Goal: Check status

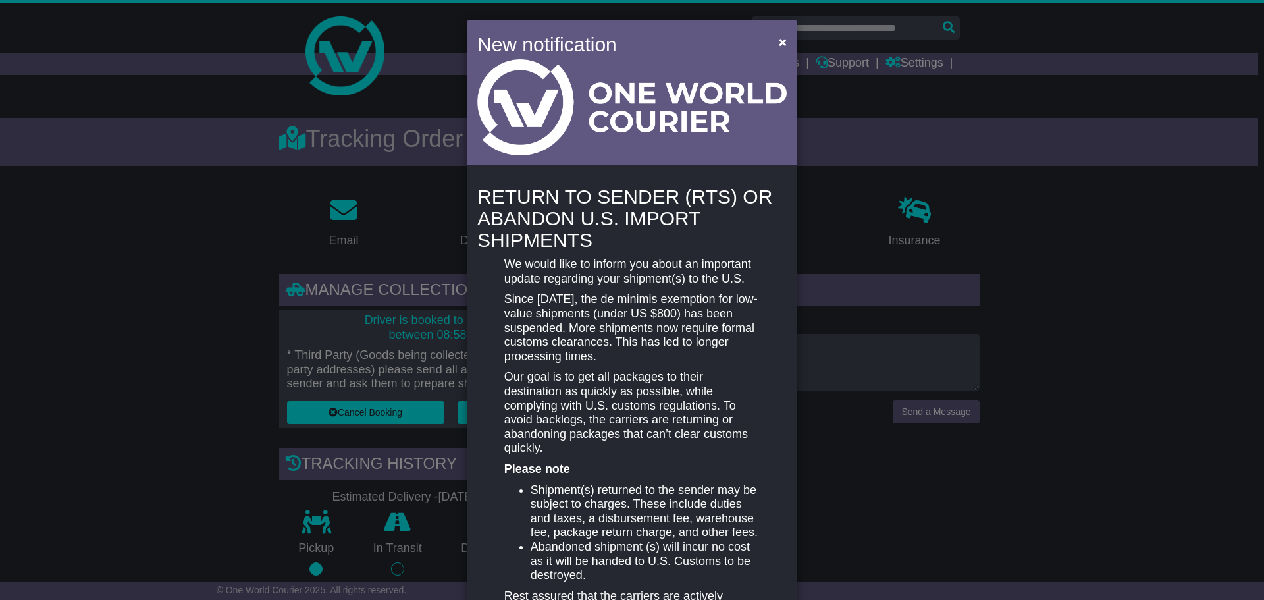
click at [779, 35] on span "×" at bounding box center [783, 41] width 8 height 15
click at [779, 41] on span "×" at bounding box center [783, 41] width 8 height 15
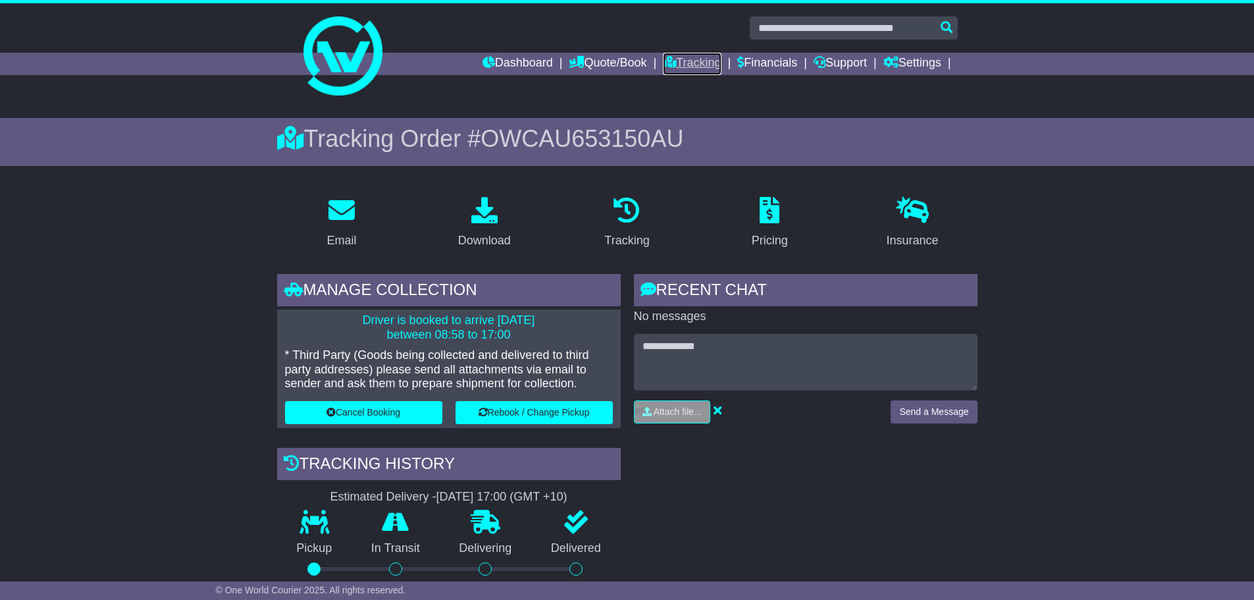
click at [700, 59] on link "Tracking" at bounding box center [692, 64] width 58 height 22
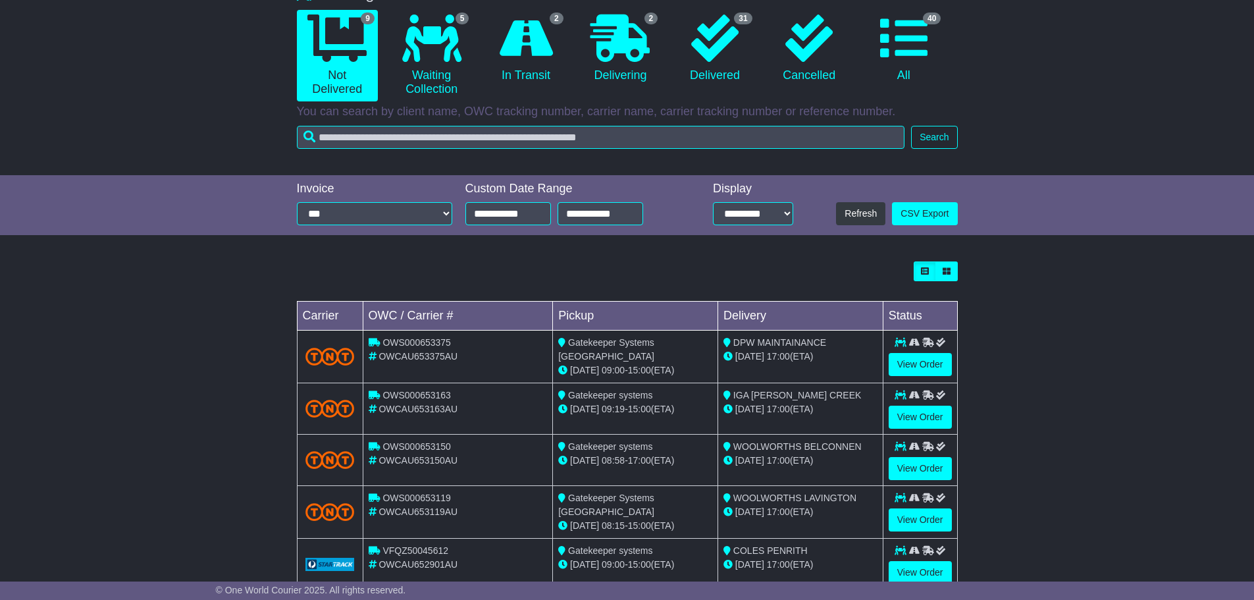
scroll to position [132, 0]
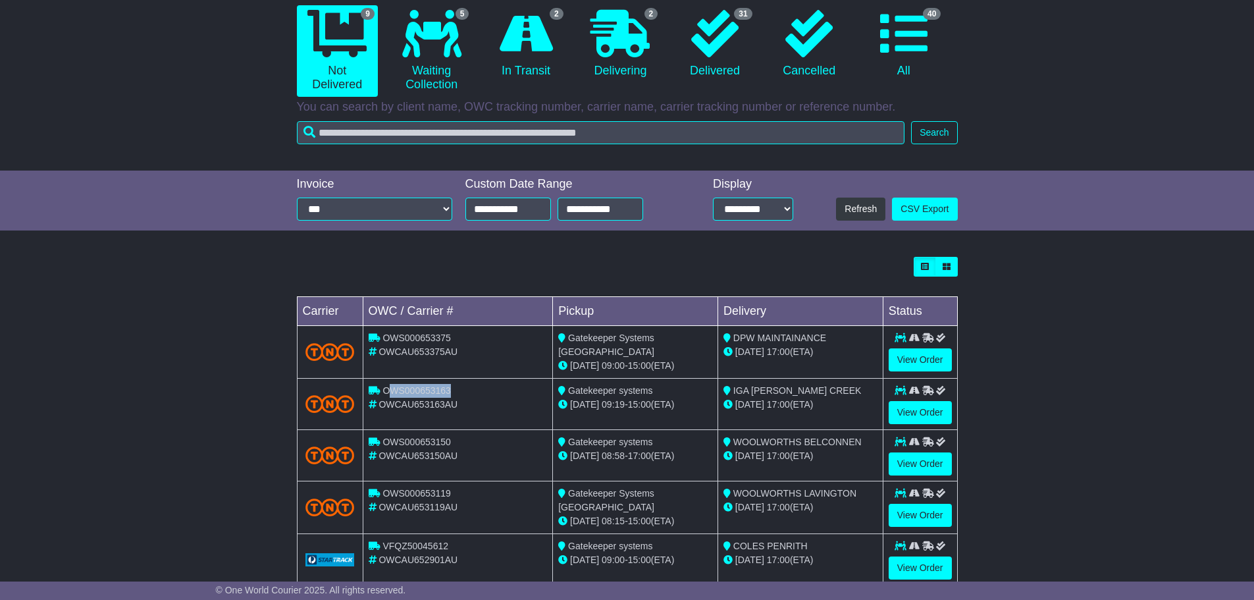
drag, startPoint x: 451, startPoint y: 390, endPoint x: 390, endPoint y: 390, distance: 61.2
click at [390, 390] on div "OWS000653163" at bounding box center [458, 391] width 179 height 14
drag, startPoint x: 459, startPoint y: 406, endPoint x: 382, endPoint y: 405, distance: 77.0
click at [382, 405] on div "OWCAU653163AU" at bounding box center [458, 405] width 179 height 14
click at [919, 409] on link "View Order" at bounding box center [919, 412] width 63 height 23
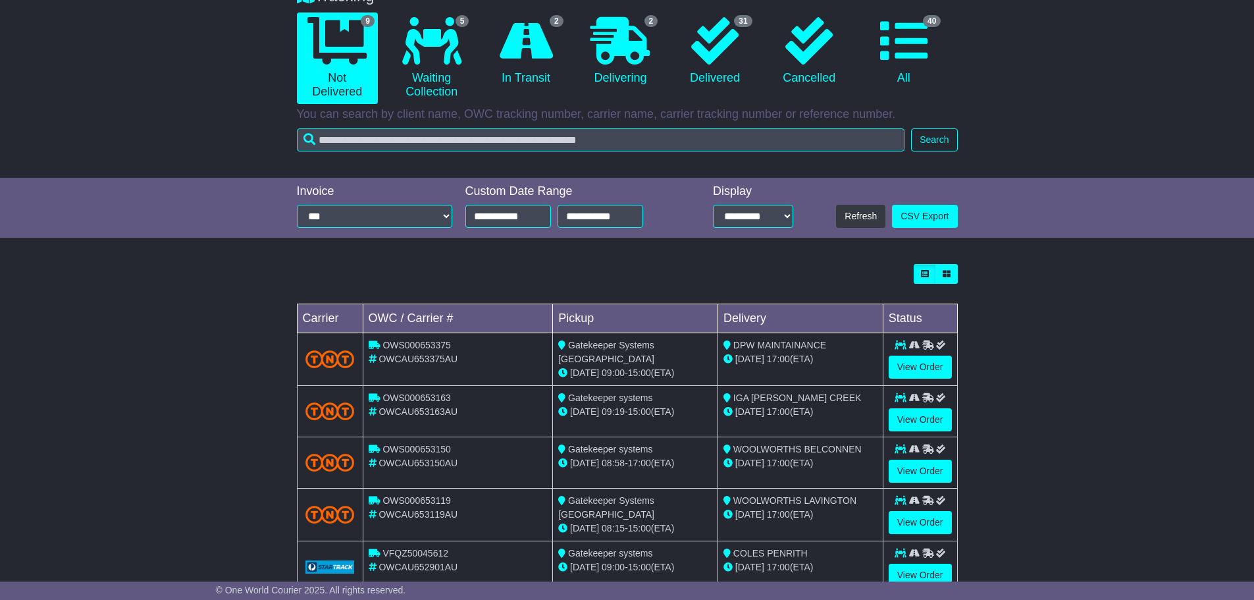
scroll to position [132, 0]
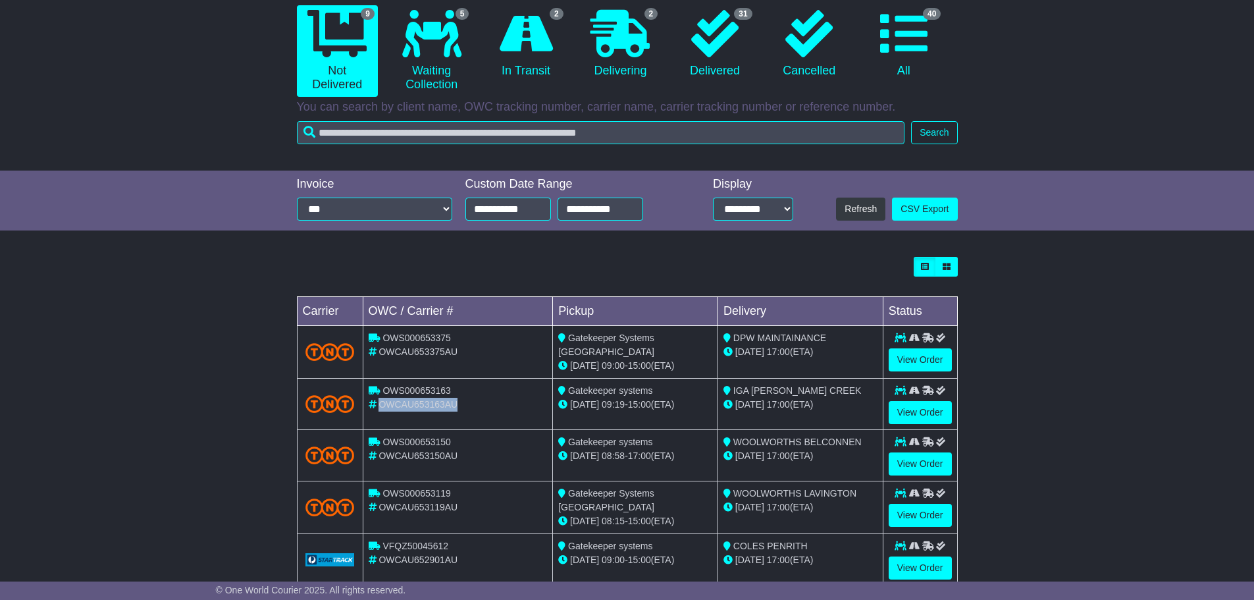
drag, startPoint x: 458, startPoint y: 401, endPoint x: 381, endPoint y: 405, distance: 77.1
click at [381, 405] on div "OWCAU653163AU" at bounding box center [458, 405] width 179 height 14
copy span "OWCAU653163AU"
